Goal: Find specific page/section: Find specific page/section

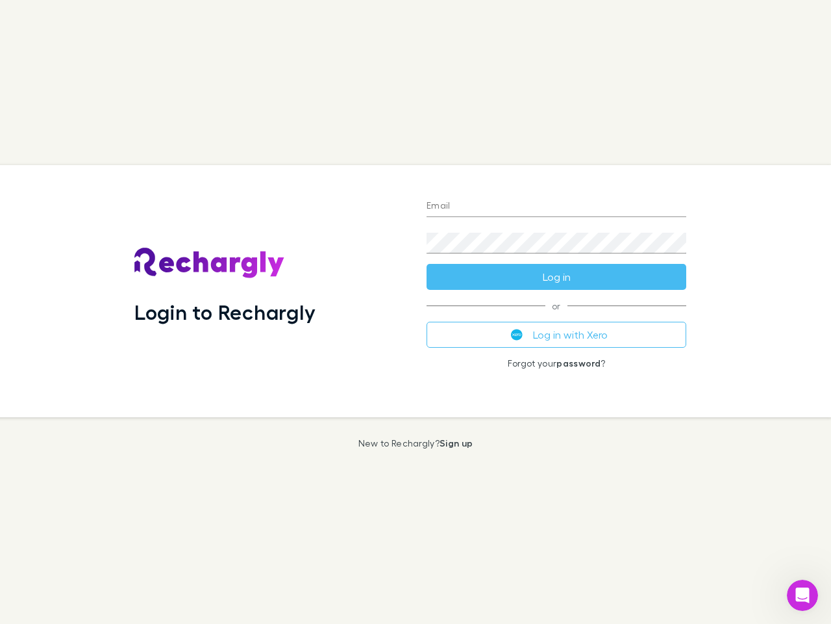
click at [416, 312] on div "Login to Rechargly" at bounding box center [270, 291] width 292 height 252
click at [557, 207] on input "Email" at bounding box center [557, 206] width 260 height 21
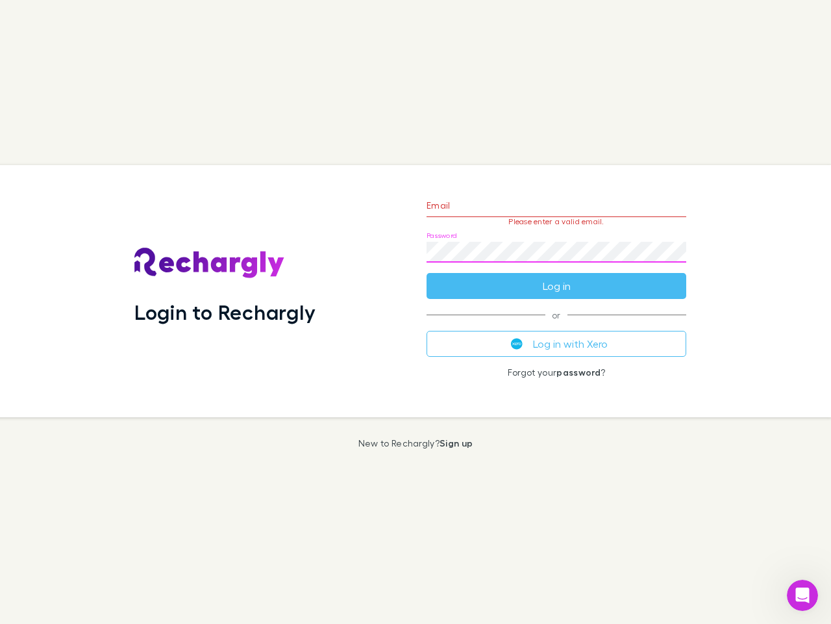
click at [557, 277] on form "Email Please enter a valid email. Password Log in" at bounding box center [557, 242] width 260 height 113
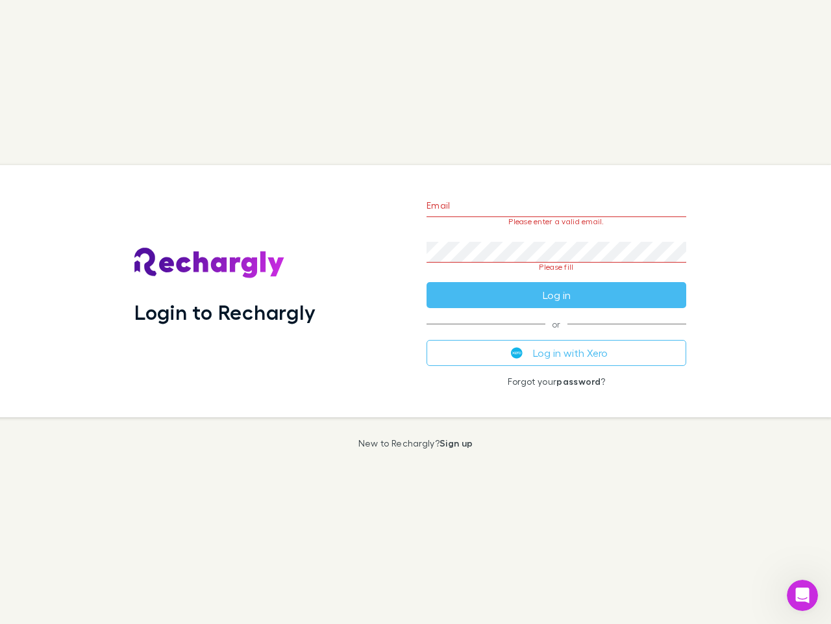
click at [557, 335] on div "Email Please enter a valid email. Password Please fill Log in or Log in with Xe…" at bounding box center [556, 291] width 281 height 252
click at [803, 595] on icon "Open Intercom Messenger" at bounding box center [802, 595] width 21 height 21
